Goal: Check status: Check status

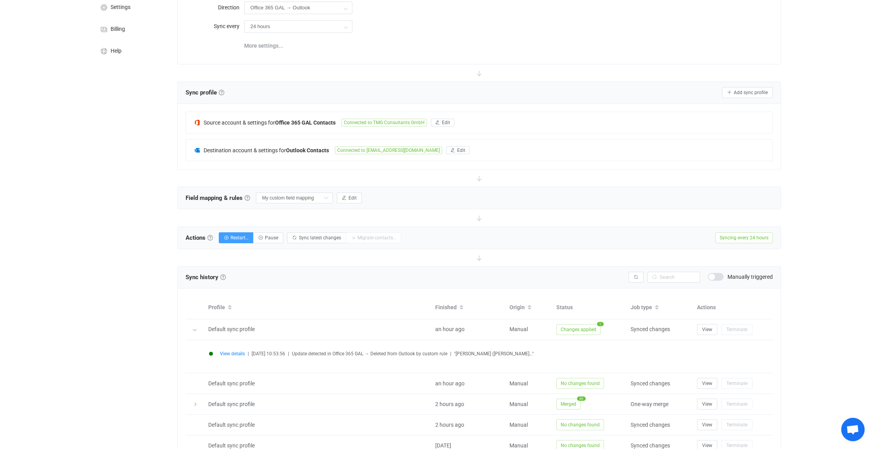
scroll to position [117, 0]
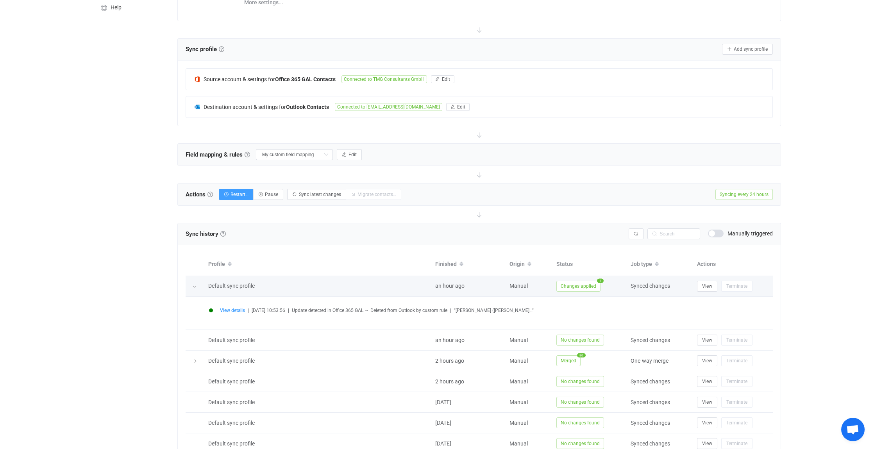
click at [195, 286] on icon at bounding box center [194, 286] width 5 height 5
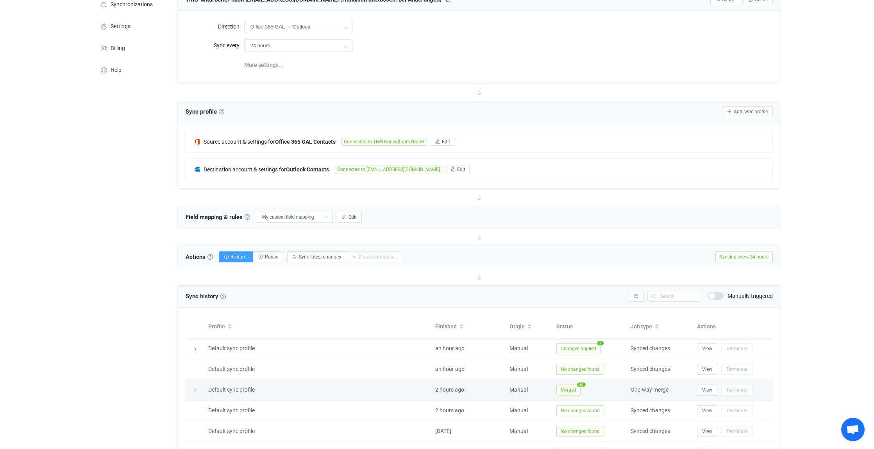
scroll to position [0, 0]
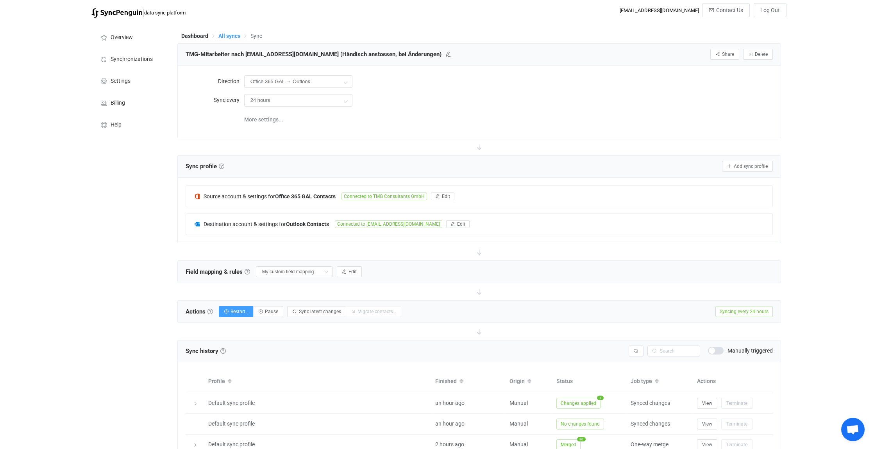
click at [229, 34] on span "All syncs" at bounding box center [229, 36] width 22 height 6
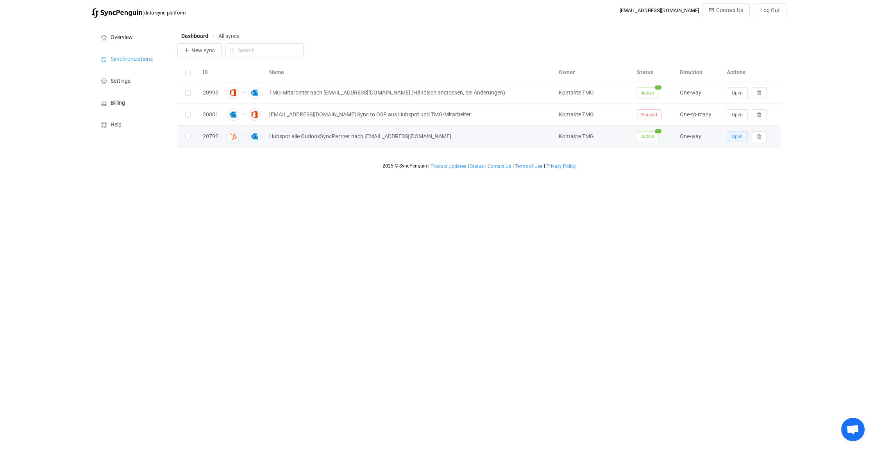
click at [737, 138] on span "Open" at bounding box center [737, 136] width 11 height 5
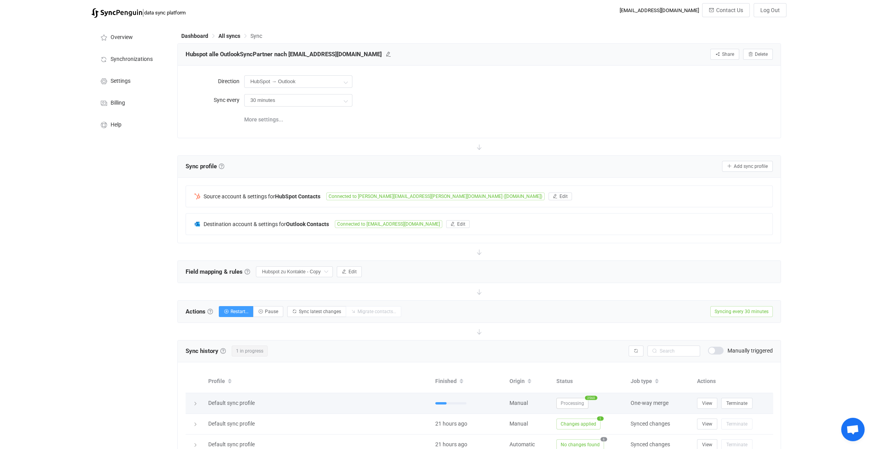
click at [197, 402] on icon at bounding box center [195, 404] width 5 height 5
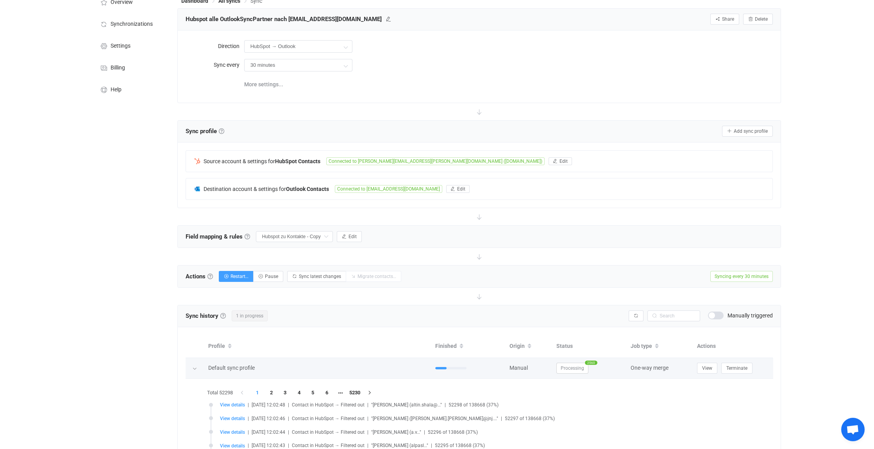
scroll to position [78, 0]
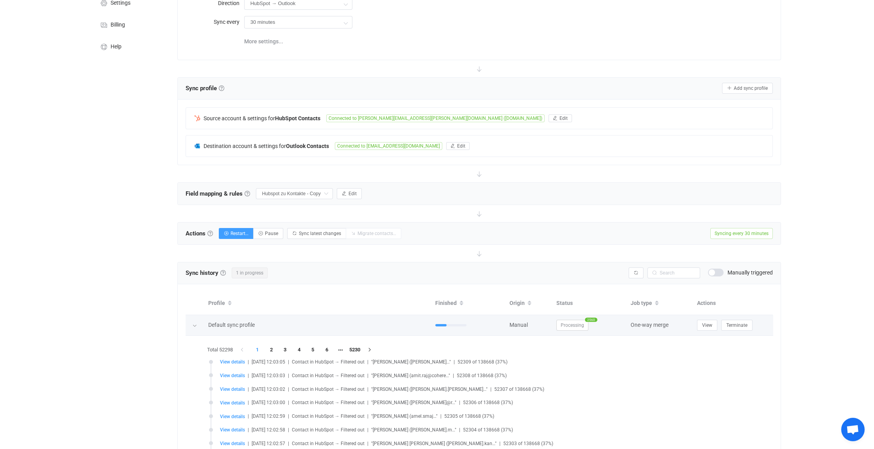
click at [192, 324] on icon at bounding box center [194, 326] width 5 height 5
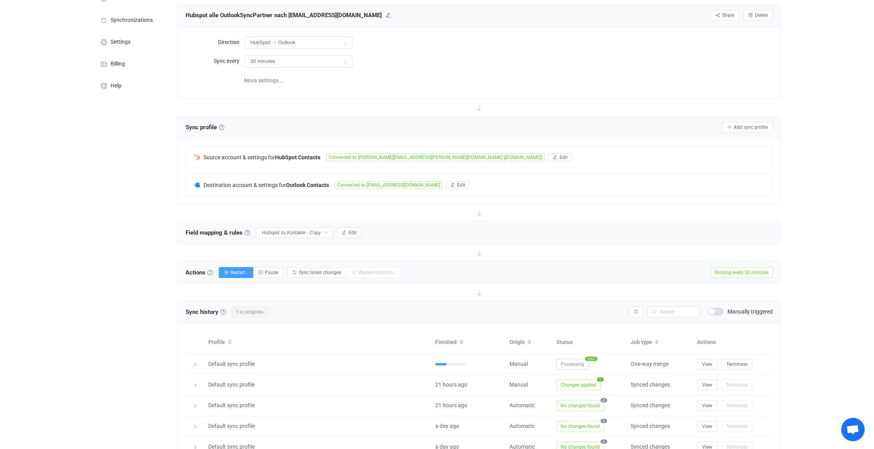
scroll to position [0, 0]
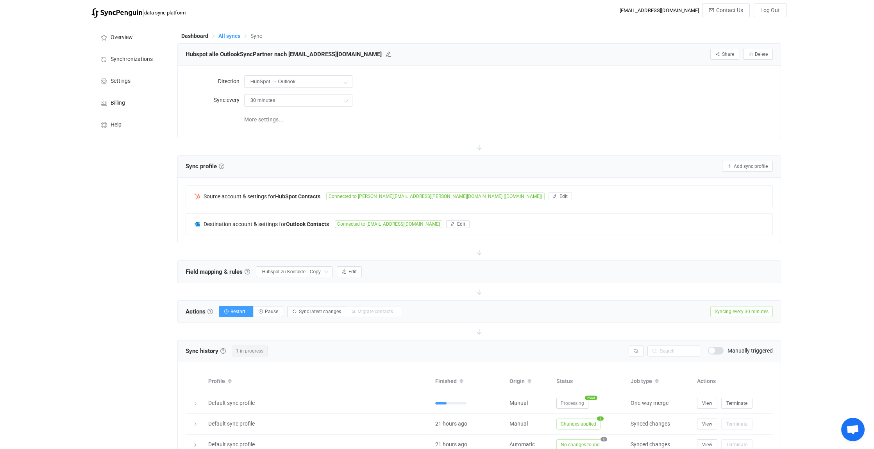
click at [235, 35] on span "All syncs" at bounding box center [229, 36] width 22 height 6
